Goal: Task Accomplishment & Management: Manage account settings

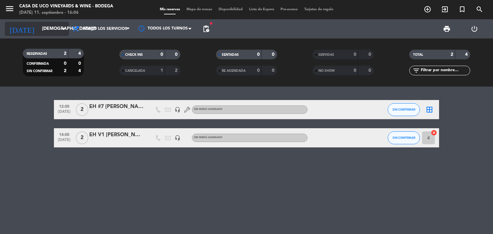
click at [39, 27] on input "[DEMOGRAPHIC_DATA][DATE]" at bounding box center [69, 29] width 61 height 12
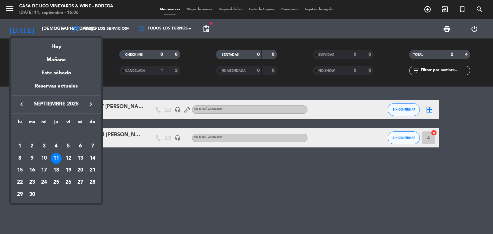
click at [126, 91] on div at bounding box center [246, 117] width 493 height 234
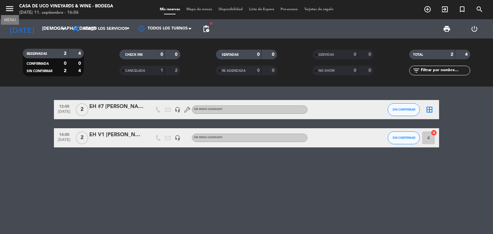
click at [13, 13] on icon "menu" at bounding box center [10, 9] width 10 height 10
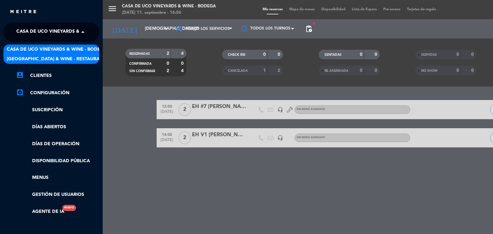
drag, startPoint x: 41, startPoint y: 33, endPoint x: 49, endPoint y: 54, distance: 23.1
click at [49, 42] on ng-select "× [GEOGRAPHIC_DATA] & Wine - Bodega × [GEOGRAPHIC_DATA] & Wine - Bodega [GEOGRA…" at bounding box center [51, 31] width 96 height 19
click at [49, 54] on div "[GEOGRAPHIC_DATA] & Wine - Restaurante" at bounding box center [52, 59] width 96 height 10
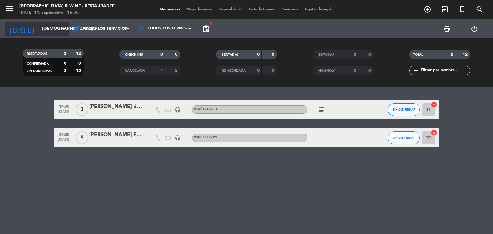
click at [57, 32] on input "[DEMOGRAPHIC_DATA][DATE]" at bounding box center [69, 29] width 61 height 12
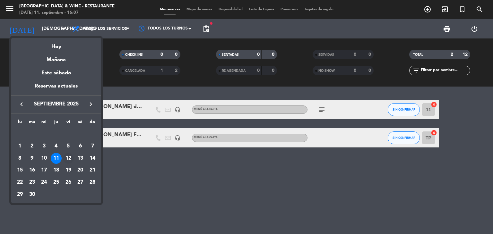
click at [70, 157] on div "12" at bounding box center [68, 158] width 11 height 11
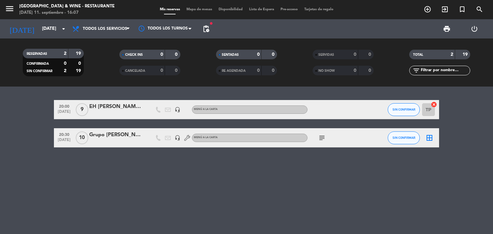
click at [322, 137] on icon "subject" at bounding box center [322, 138] width 8 height 8
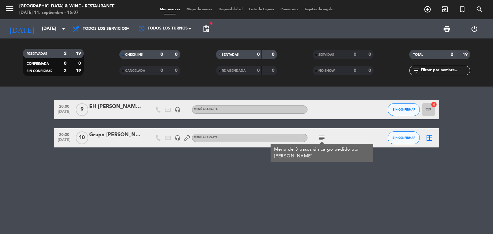
click at [121, 107] on div "EH [PERSON_NAME] Family" at bounding box center [116, 107] width 55 height 8
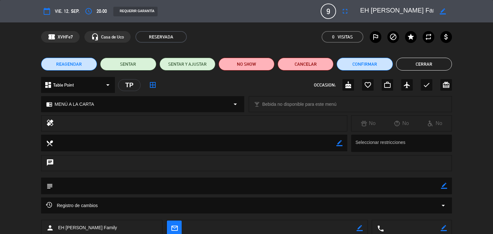
click at [422, 69] on button "Cerrar" at bounding box center [424, 64] width 56 height 13
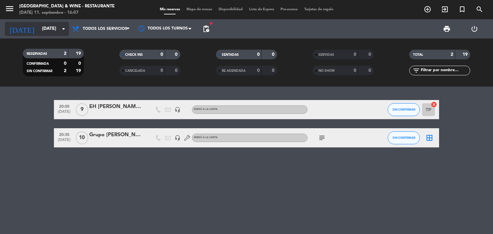
click at [39, 29] on input "[DATE]" at bounding box center [69, 29] width 61 height 12
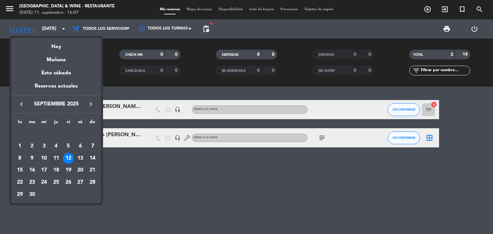
click at [78, 160] on div "13" at bounding box center [80, 158] width 11 height 11
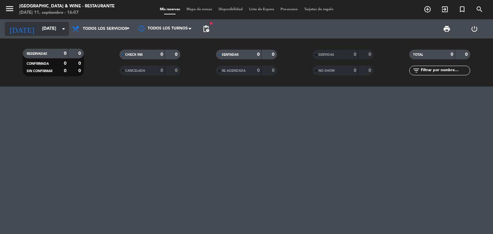
click at [62, 31] on icon "arrow_drop_down" at bounding box center [64, 29] width 8 height 8
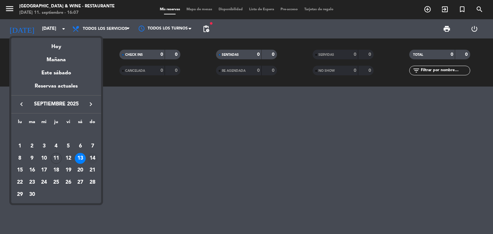
click at [94, 157] on div "14" at bounding box center [92, 158] width 11 height 11
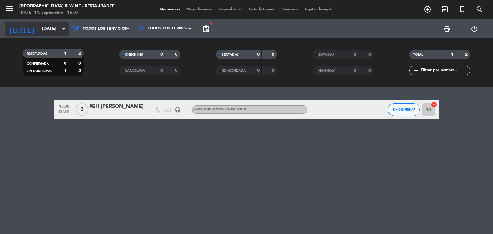
click at [53, 34] on input "[DATE]" at bounding box center [69, 29] width 61 height 12
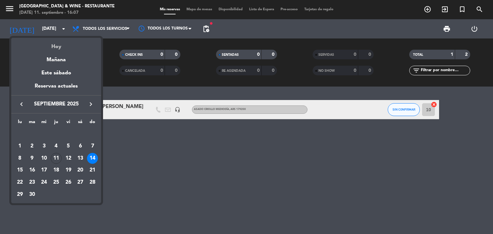
click at [51, 45] on div "Hoy" at bounding box center [56, 44] width 90 height 13
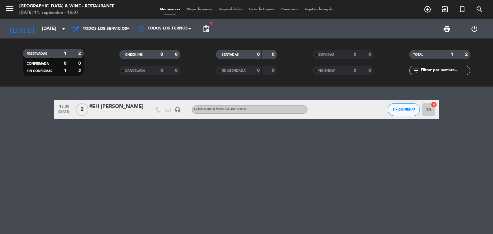
type input "[DEMOGRAPHIC_DATA][DATE]"
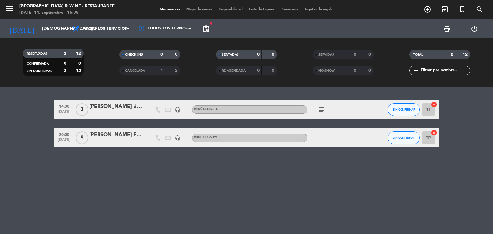
click at [321, 110] on icon "subject" at bounding box center [322, 110] width 8 height 8
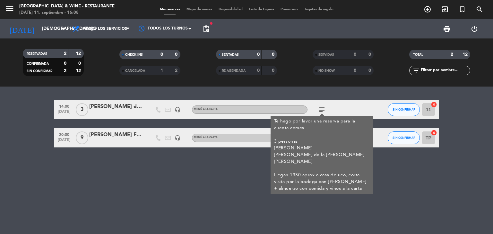
click at [244, 185] on div "14:00 [DATE] 3 [PERSON_NAME] de la [PERSON_NAME] [PERSON_NAME] headset_mic MENÚ…" at bounding box center [246, 161] width 493 height 148
